Goal: Information Seeking & Learning: Find contact information

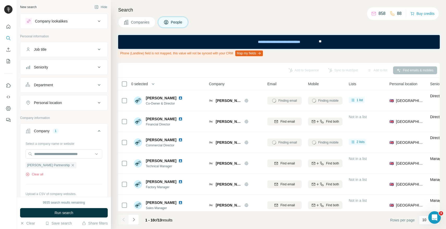
click at [71, 166] on icon "button" at bounding box center [73, 165] width 4 height 4
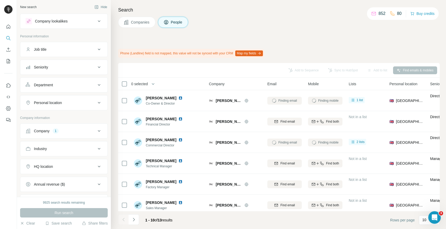
click at [97, 129] on icon at bounding box center [99, 131] width 6 height 6
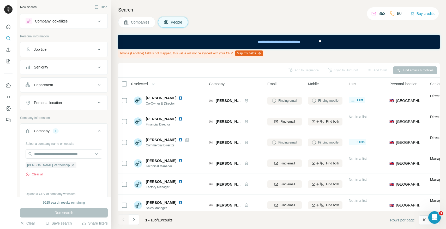
click at [99, 132] on icon at bounding box center [99, 131] width 6 height 6
click at [71, 165] on icon "button" at bounding box center [73, 165] width 4 height 4
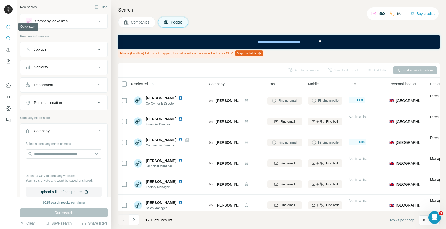
click at [7, 25] on icon "Quick start" at bounding box center [8, 26] width 5 height 5
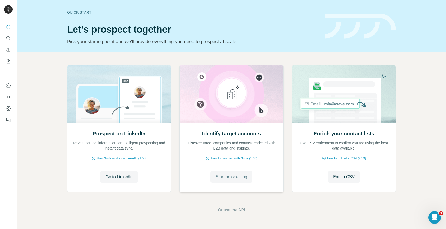
click at [222, 179] on span "Start prospecting" at bounding box center [232, 177] width 32 height 6
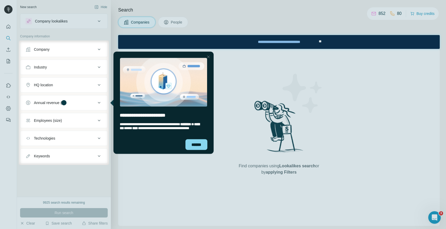
click at [49, 48] on div "Company" at bounding box center [42, 49] width 16 height 5
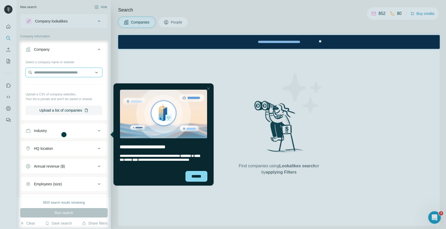
click at [64, 72] on input "text" at bounding box center [64, 72] width 77 height 9
paste input "**********"
type input "**********"
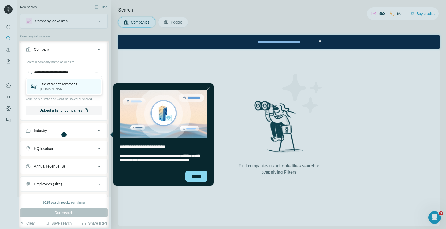
click at [60, 85] on p "Isle of Wight Tomatoes" at bounding box center [58, 83] width 37 height 5
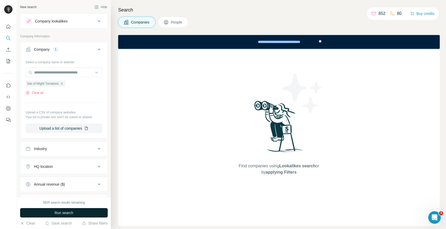
click at [64, 213] on span "Run search" at bounding box center [64, 212] width 19 height 5
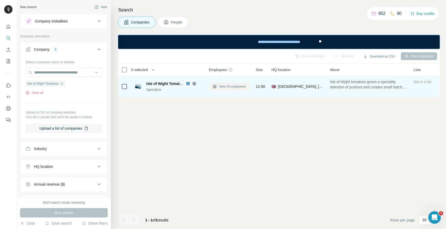
click at [229, 83] on button "View 19 employees" at bounding box center [229, 86] width 41 height 8
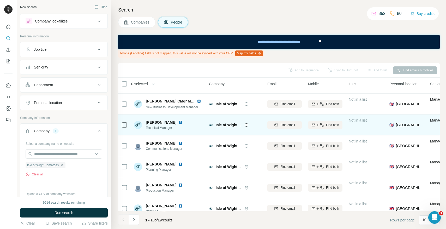
scroll to position [39, 0]
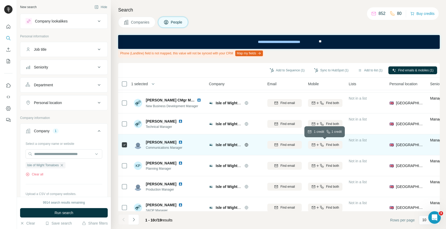
click at [332, 144] on span "Find both" at bounding box center [332, 144] width 13 height 5
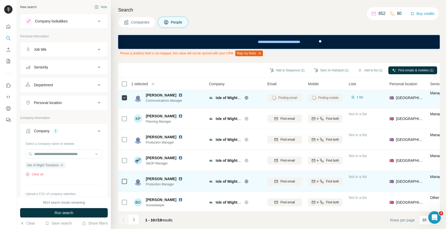
scroll to position [88, 0]
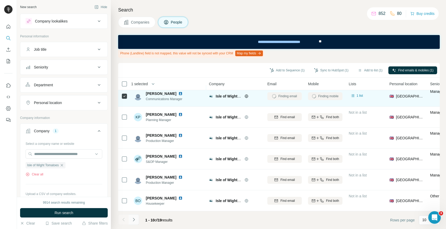
click at [132, 219] on icon "Navigate to next page" at bounding box center [133, 219] width 5 height 5
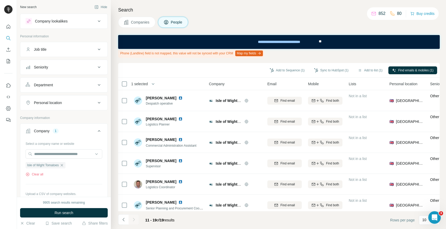
scroll to position [67, 0]
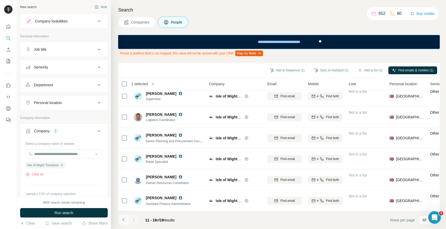
click at [124, 219] on icon "Navigate to previous page" at bounding box center [123, 219] width 5 height 5
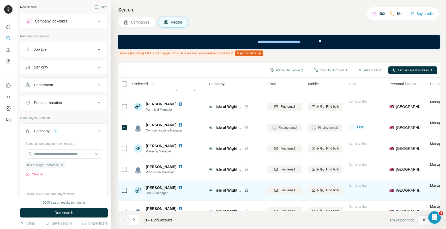
scroll to position [56, 0]
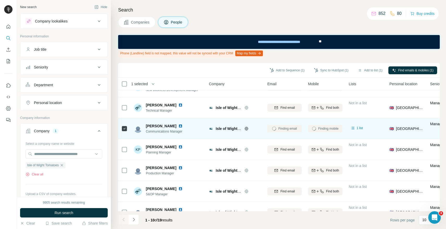
click at [179, 126] on img at bounding box center [181, 126] width 4 height 4
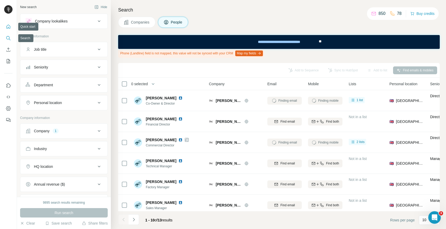
click at [8, 27] on icon "Quick start" at bounding box center [8, 26] width 5 height 5
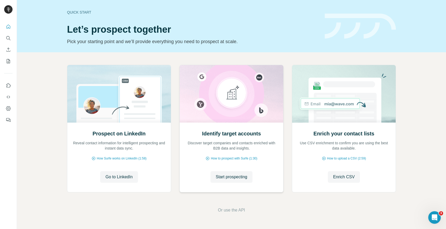
click at [237, 111] on img at bounding box center [232, 93] width 104 height 57
click at [225, 178] on span "Start prospecting" at bounding box center [232, 177] width 32 height 6
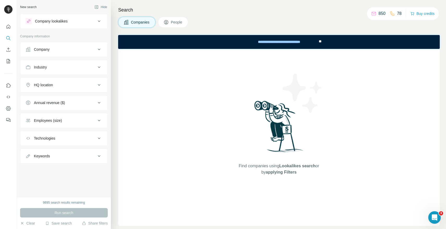
click at [71, 49] on div "Company" at bounding box center [61, 49] width 70 height 5
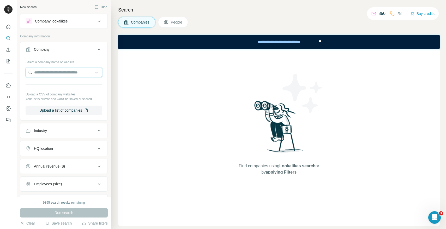
click at [74, 75] on input "text" at bounding box center [64, 72] width 77 height 9
paste input "**********"
type input "**********"
drag, startPoint x: 92, startPoint y: 72, endPoint x: 26, endPoint y: 72, distance: 65.2
click at [26, 72] on input "**********" at bounding box center [64, 72] width 77 height 9
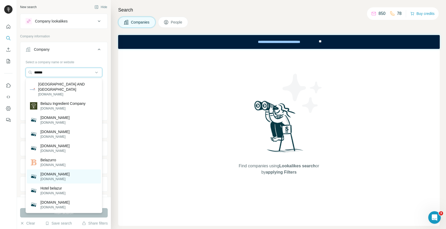
type input "******"
click at [57, 171] on p "mybelazu.com" at bounding box center [54, 173] width 29 height 5
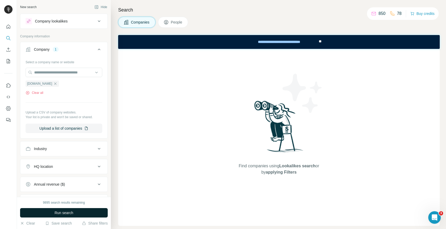
click at [53, 211] on button "Run search" at bounding box center [64, 212] width 88 height 9
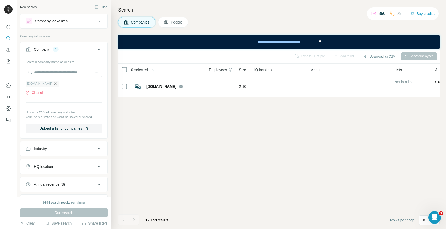
click at [53, 82] on icon "button" at bounding box center [55, 83] width 4 height 4
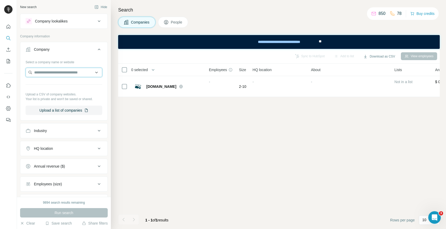
click at [53, 73] on input "text" at bounding box center [64, 72] width 77 height 9
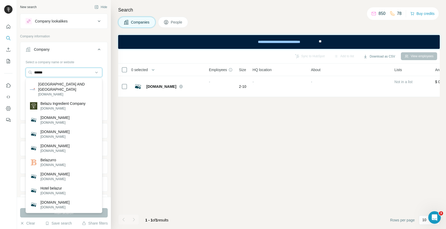
type input "******"
click at [64, 101] on p "Belazu Ingredient Company" at bounding box center [62, 103] width 45 height 5
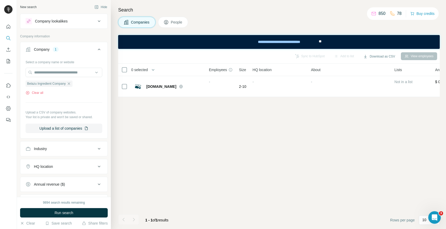
click at [81, 211] on button "Run search" at bounding box center [64, 212] width 88 height 9
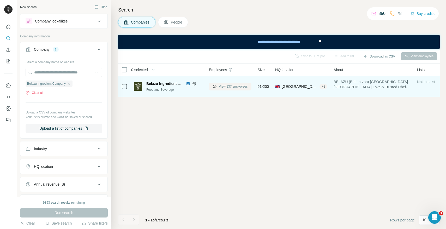
click at [236, 86] on span "View 137 employees" at bounding box center [233, 86] width 29 height 5
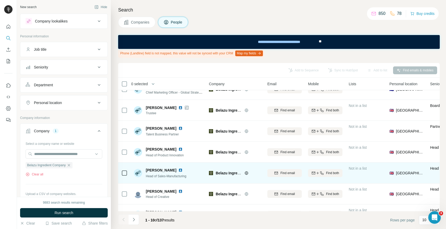
scroll to position [12, 0]
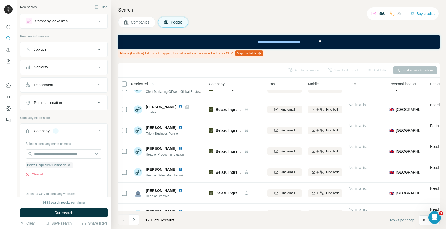
click at [84, 79] on button "Department" at bounding box center [63, 85] width 87 height 13
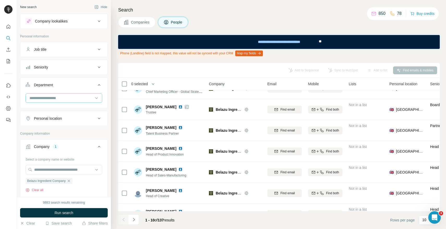
click at [75, 101] on div at bounding box center [61, 97] width 64 height 9
type input "****"
drag, startPoint x: 72, startPoint y: 113, endPoint x: 75, endPoint y: 187, distance: 74.7
click at [72, 113] on div "Marketing and Advertising" at bounding box center [64, 109] width 74 height 9
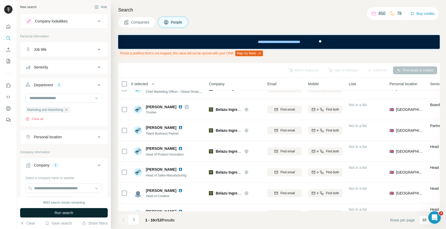
click at [75, 211] on button "Run search" at bounding box center [64, 212] width 88 height 9
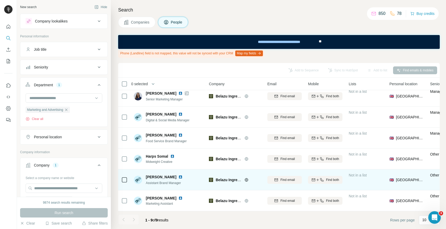
scroll to position [0, 0]
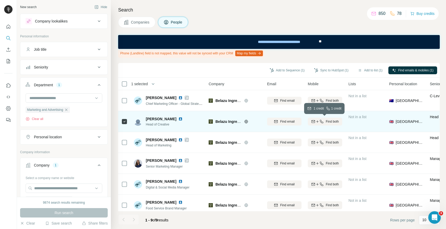
click at [326, 122] on span "Find both" at bounding box center [332, 121] width 13 height 5
